Goal: Task Accomplishment & Management: Complete application form

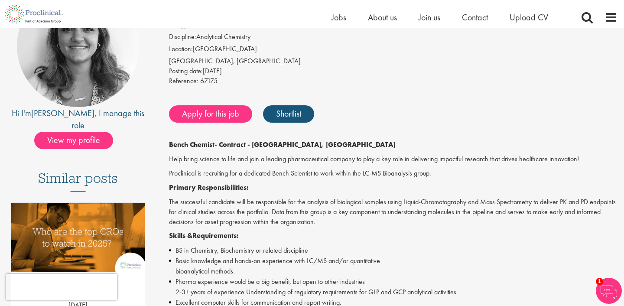
scroll to position [114, 0]
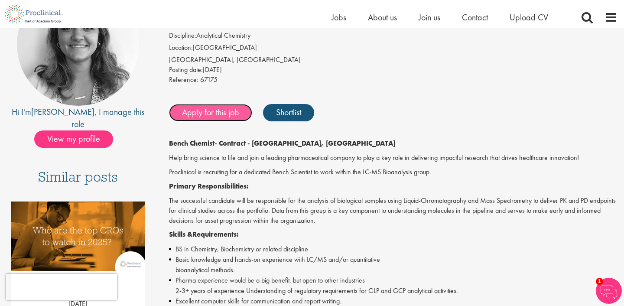
click at [223, 114] on link "Apply for this job" at bounding box center [210, 112] width 83 height 17
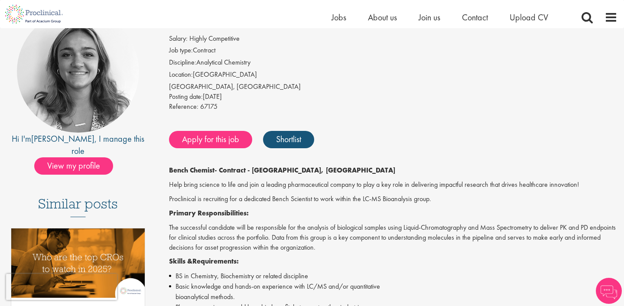
scroll to position [77, 0]
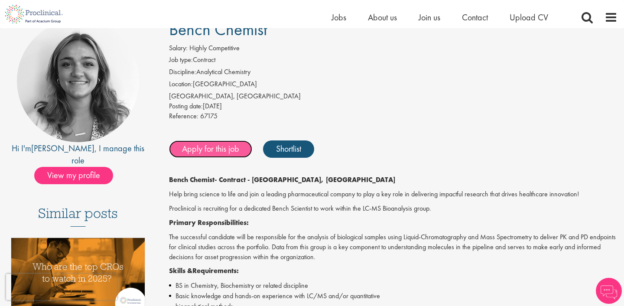
click at [220, 141] on link "Apply for this job" at bounding box center [210, 148] width 83 height 17
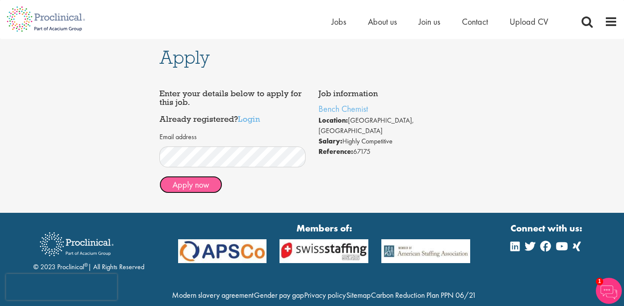
click at [184, 191] on button "Apply now" at bounding box center [190, 184] width 63 height 17
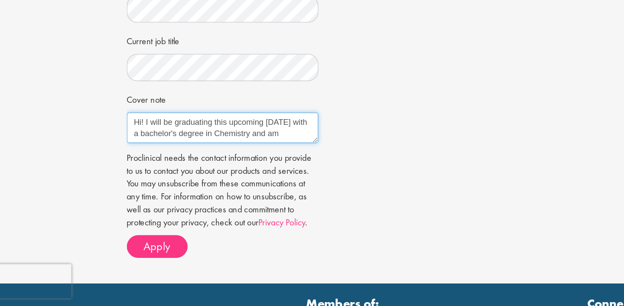
scroll to position [5, 0]
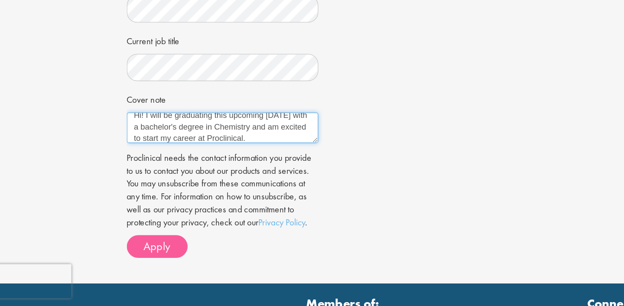
type textarea "Hi! I will be graduating this upcoming December 2025 with a bachelor's degree i…"
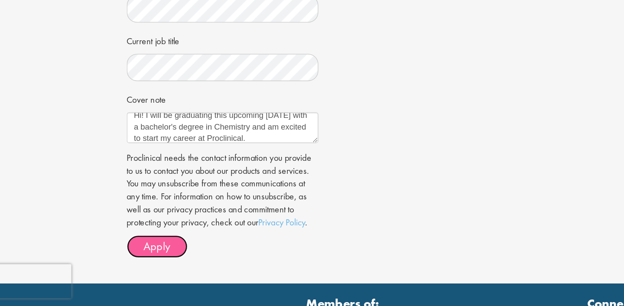
click at [176, 257] on span "Apply" at bounding box center [182, 259] width 20 height 11
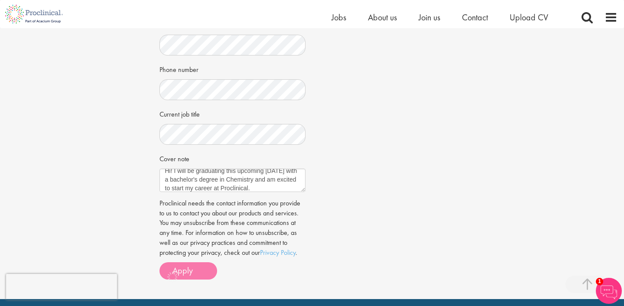
scroll to position [210, 0]
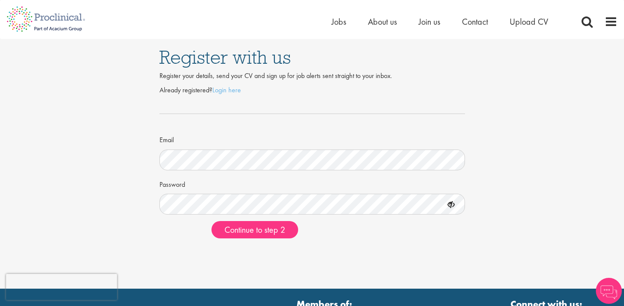
click at [221, 192] on div "Password" at bounding box center [311, 196] width 305 height 38
click at [280, 237] on button "Continue to step 2" at bounding box center [254, 229] width 87 height 17
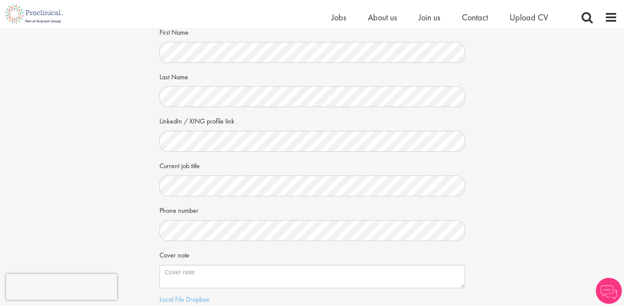
scroll to position [55, 0]
click at [266, 153] on form "First Name Last Name LinkedIn / XING profile link Current job title Phone numbe…" at bounding box center [312, 182] width 292 height 314
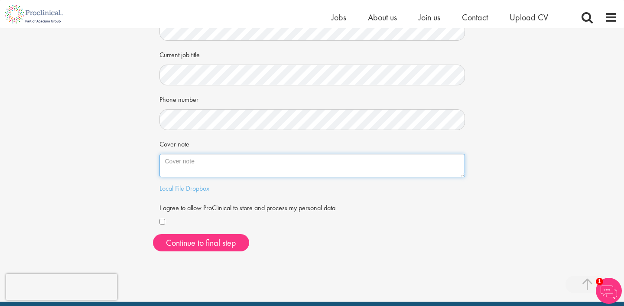
scroll to position [165, 0]
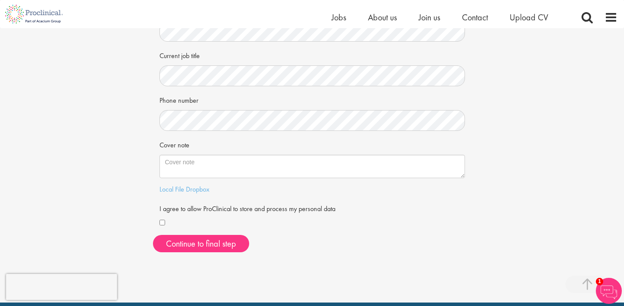
click at [158, 223] on div "First Name Last Name LinkedIn / XING profile link Current job title Phone numbe…" at bounding box center [312, 87] width 318 height 344
click at [187, 194] on div "Local File Dropbox" at bounding box center [311, 190] width 305 height 10
click at [186, 190] on link "Dropbox" at bounding box center [197, 189] width 23 height 9
click at [178, 191] on link "Local File" at bounding box center [171, 189] width 25 height 9
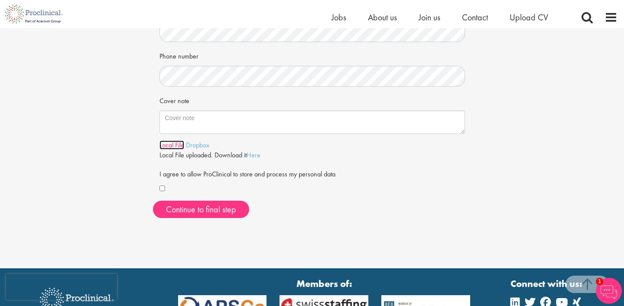
scroll to position [216, 0]
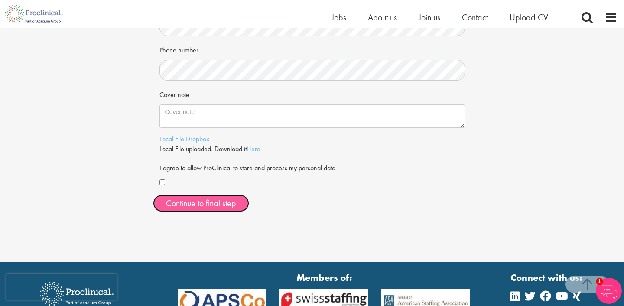
click at [220, 203] on button "Continue to final step" at bounding box center [201, 203] width 96 height 17
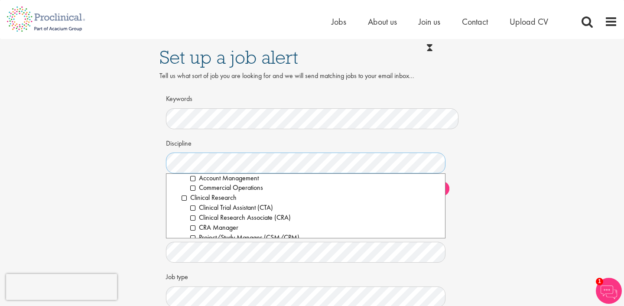
scroll to position [200, 0]
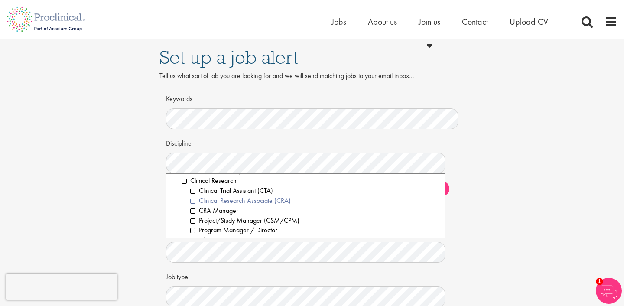
click at [225, 203] on li "Clinical Research Associate (CRA)" at bounding box center [314, 201] width 248 height 10
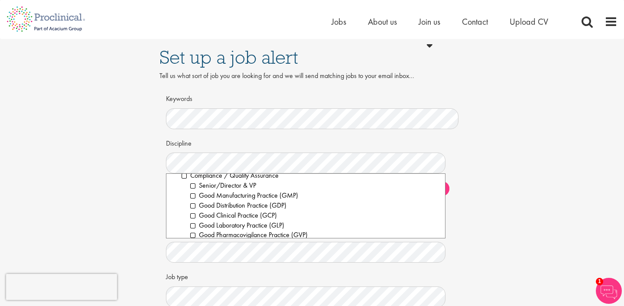
scroll to position [326, 0]
click at [224, 195] on li "Good Manufacturing Practice (GMP)" at bounding box center [314, 193] width 248 height 10
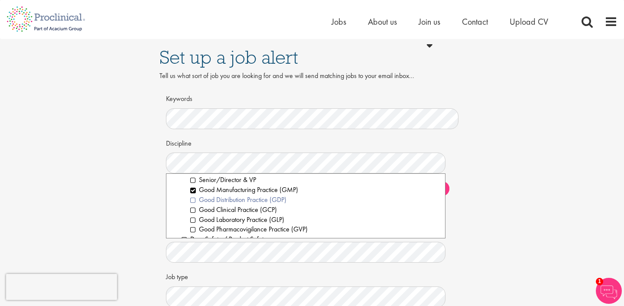
click at [226, 197] on li "Good Distribution Practice (GDP)" at bounding box center [314, 200] width 248 height 10
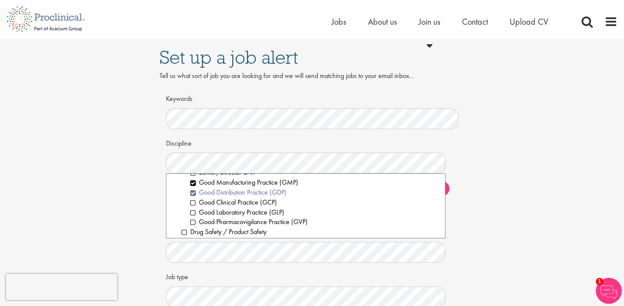
scroll to position [342, 0]
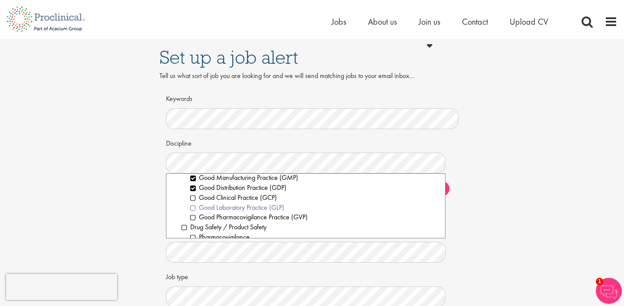
click at [227, 211] on li "Good Laboratory Practice (GLP)" at bounding box center [314, 208] width 248 height 10
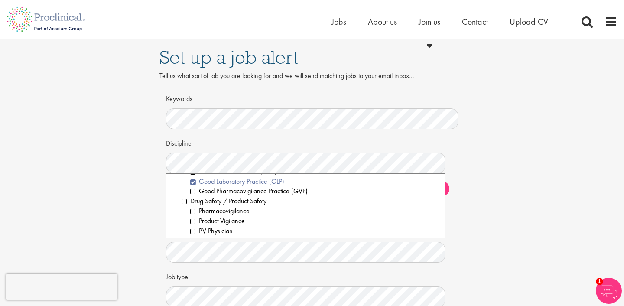
scroll to position [367, 0]
click at [223, 191] on li "Good Pharmacovigilance Practice (GVP)" at bounding box center [314, 192] width 248 height 10
click at [223, 191] on li "Analytical Chemistry" at bounding box center [314, 190] width 248 height 10
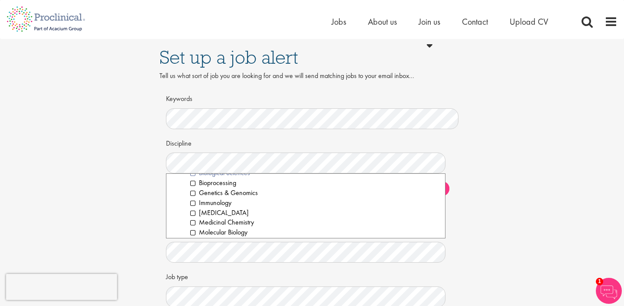
scroll to position [1159, 0]
click at [231, 211] on li "[MEDICAL_DATA]" at bounding box center [314, 212] width 248 height 10
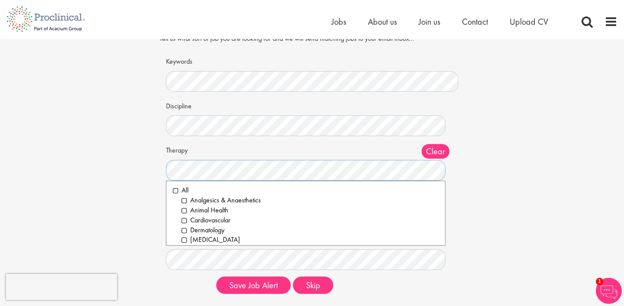
scroll to position [44, 0]
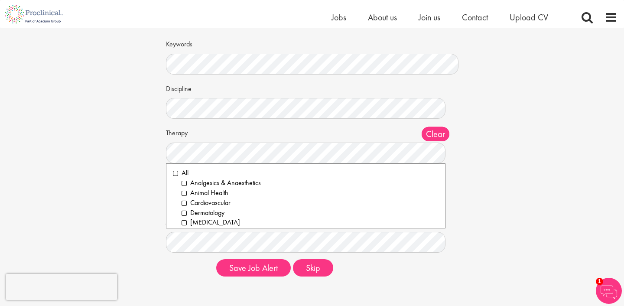
click at [132, 197] on div "Set up a job alert Tell us what sort of job you are looking for and we will sen…" at bounding box center [312, 133] width 637 height 299
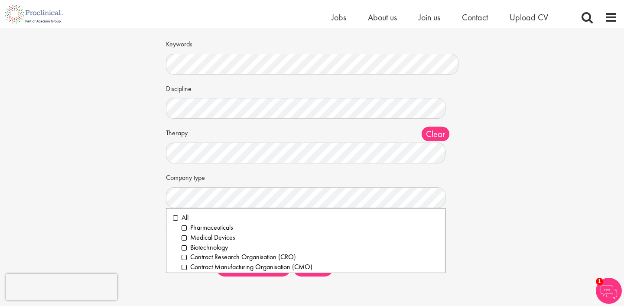
click at [74, 188] on div "Set up a job alert Tell us what sort of job you are looking for and we will sen…" at bounding box center [312, 133] width 637 height 299
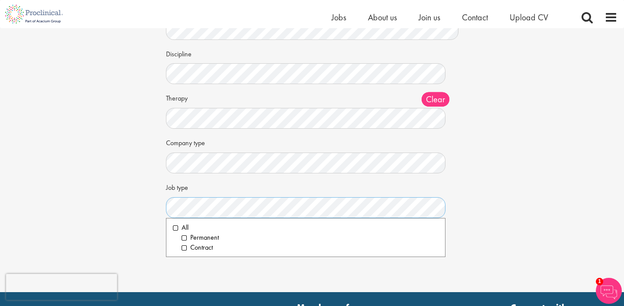
scroll to position [78, 0]
click at [189, 240] on li "Permanent" at bounding box center [310, 238] width 257 height 10
click at [195, 248] on li "Contract" at bounding box center [310, 248] width 257 height 10
click at [201, 272] on div "Set up a job alert Tell us what sort of job you are looking for and we will sen…" at bounding box center [312, 107] width 624 height 370
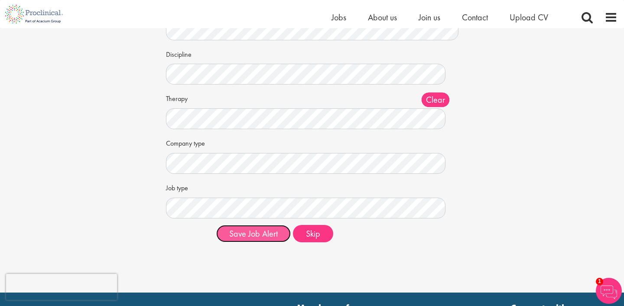
click at [259, 232] on button "Save Job Alert" at bounding box center [253, 233] width 75 height 17
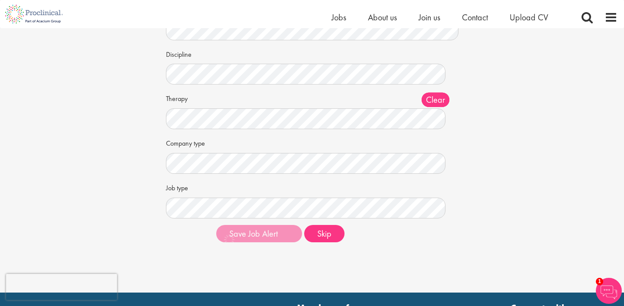
scroll to position [60, 0]
